Goal: Information Seeking & Learning: Find contact information

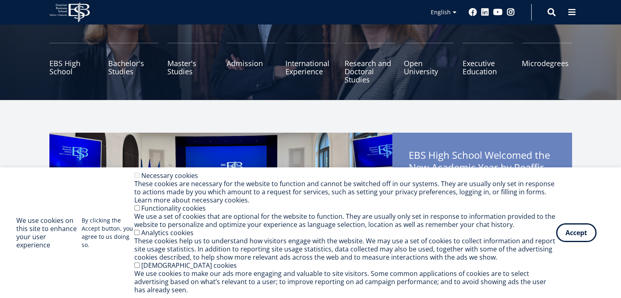
scroll to position [96, 0]
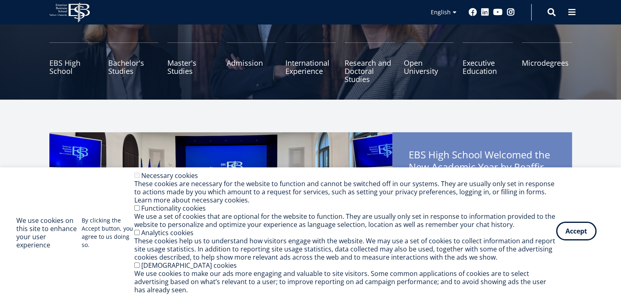
click at [586, 232] on button "Accept" at bounding box center [576, 231] width 40 height 19
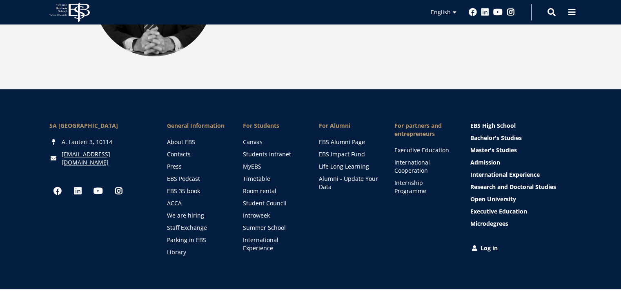
scroll to position [1177, 0]
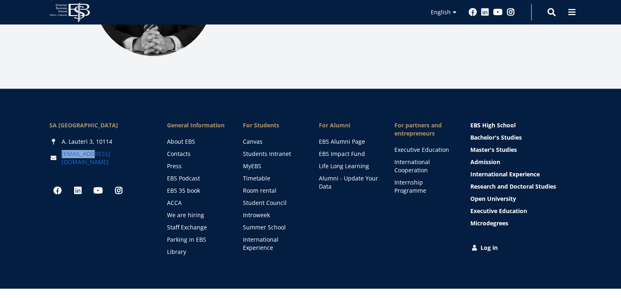
drag, startPoint x: 103, startPoint y: 138, endPoint x: 93, endPoint y: 142, distance: 10.6
click at [93, 150] on div "[EMAIL_ADDRESS][DOMAIN_NAME]" at bounding box center [100, 158] width 102 height 16
copy link "[EMAIL_ADDRESS][DOMAIN_NAME]"
click at [180, 138] on ul "About EBS Contacts Press EBS Podcast EBS 35 book ACCA We are hiring Staff Excha…" at bounding box center [197, 197] width 60 height 118
click at [180, 150] on link "Contacts" at bounding box center [198, 154] width 60 height 8
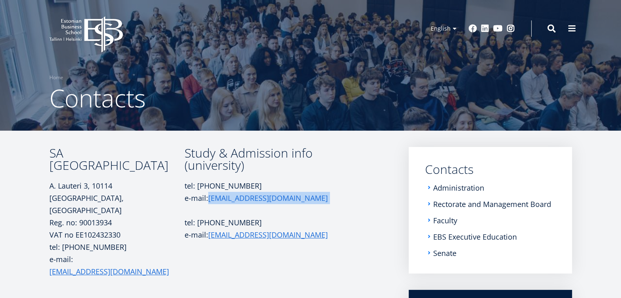
drag, startPoint x: 256, startPoint y: 195, endPoint x: 209, endPoint y: 193, distance: 46.6
click at [209, 193] on p "tel: +372 665 1325 e-mail: info@ebs.ee" at bounding box center [262, 192] width 155 height 25
copy p "info@ebs.ee"
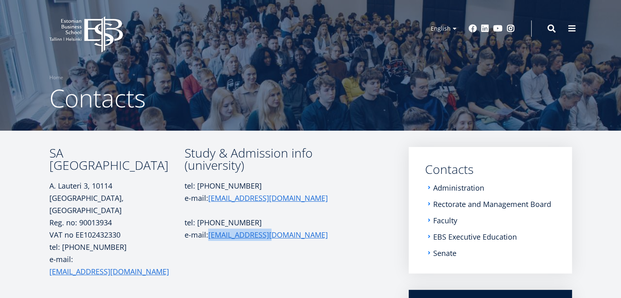
drag, startPoint x: 274, startPoint y: 231, endPoint x: 209, endPoint y: 237, distance: 65.2
click at [209, 237] on p "e-mail: admission@ebs.ee" at bounding box center [262, 235] width 155 height 12
copy link "admission@ebs.ee"
drag, startPoint x: 127, startPoint y: 237, endPoint x: 66, endPoint y: 235, distance: 61.3
click at [66, 241] on p "tel: +372 665 1300 e-mail: ebs@ebs.ee" at bounding box center [116, 265] width 135 height 49
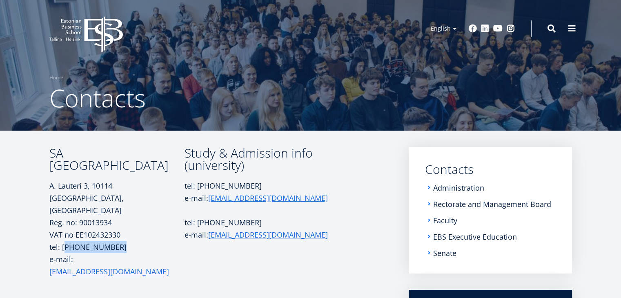
copy p "372 665 1300"
drag, startPoint x: 248, startPoint y: 187, endPoint x: 202, endPoint y: 185, distance: 45.8
click at [202, 185] on p "tel: +372 665 1325 e-mail: info@ebs.ee" at bounding box center [262, 192] width 155 height 25
copy p "372 665 1325"
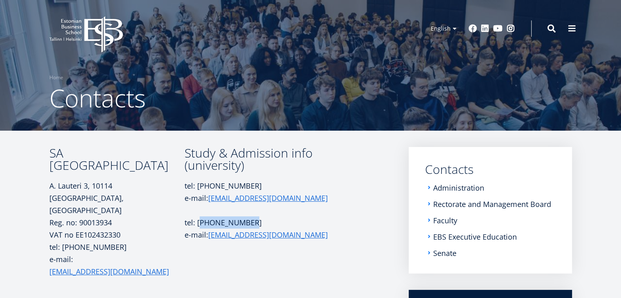
drag, startPoint x: 251, startPoint y: 222, endPoint x: 203, endPoint y: 223, distance: 48.2
click at [203, 223] on p "tel: +372 665 1340" at bounding box center [262, 222] width 155 height 12
copy p "372 665 1340"
